Goal: Check status: Check status

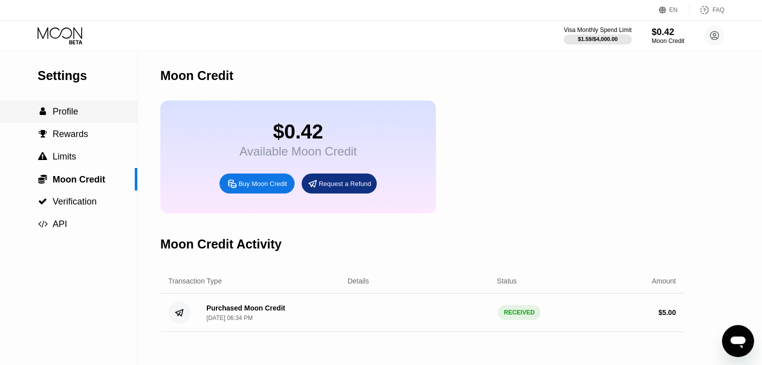
click at [80, 113] on div " Profile" at bounding box center [68, 112] width 137 height 11
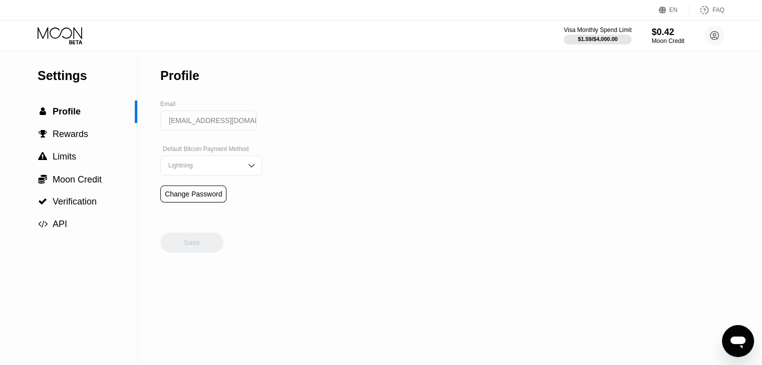
click at [65, 33] on icon at bounding box center [61, 36] width 47 height 18
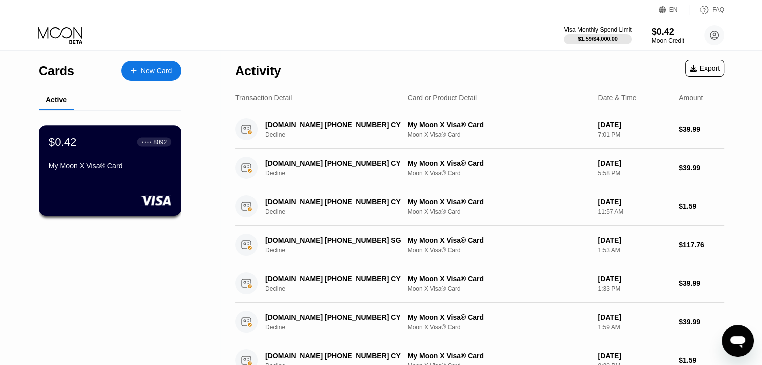
click at [107, 170] on div "My Moon X Visa® Card" at bounding box center [110, 166] width 123 height 8
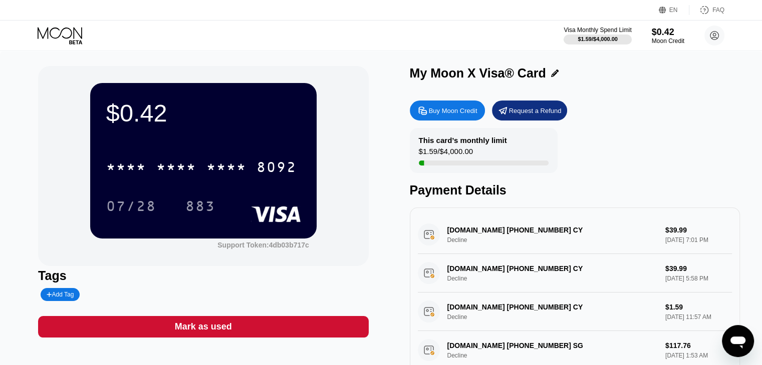
click at [238, 190] on div "* * * * * * * * * * * * 8092 07/28 883" at bounding box center [203, 176] width 194 height 59
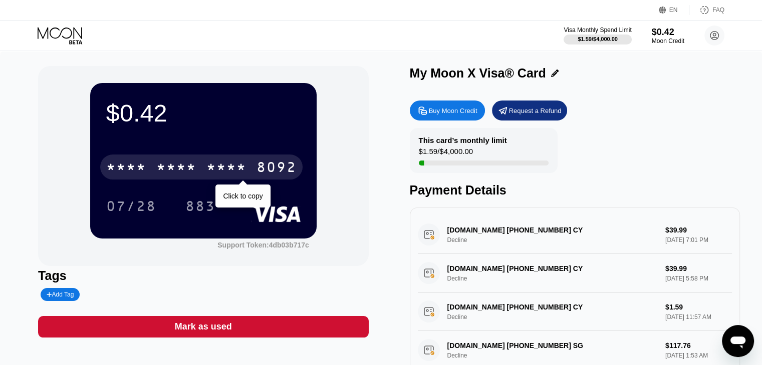
click at [235, 170] on div "* * * *" at bounding box center [226, 169] width 40 height 16
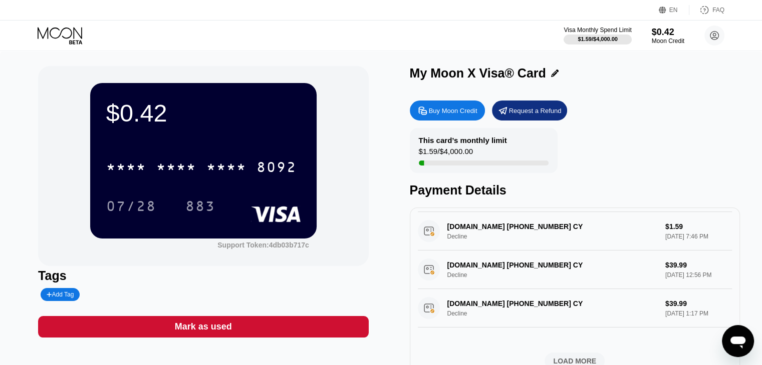
scroll to position [364, 0]
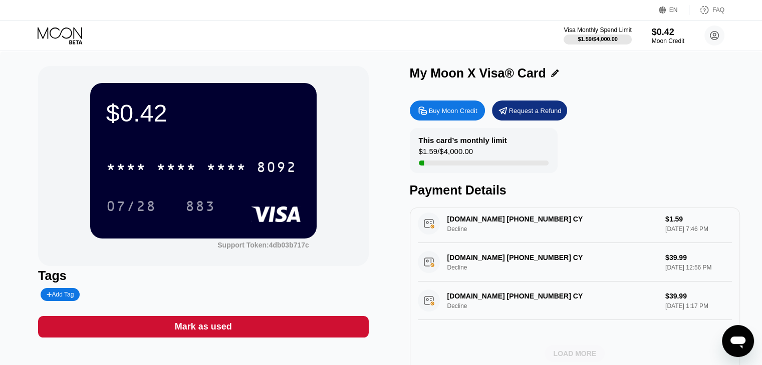
click at [568, 350] on div "LOAD MORE" at bounding box center [574, 353] width 43 height 9
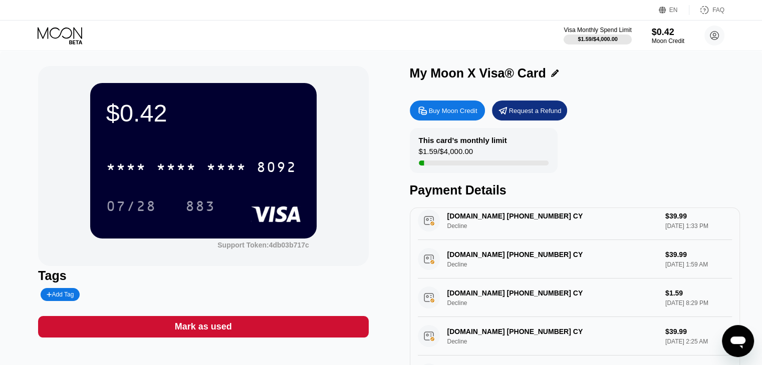
scroll to position [0, 0]
